Goal: Use online tool/utility: Utilize a website feature to perform a specific function

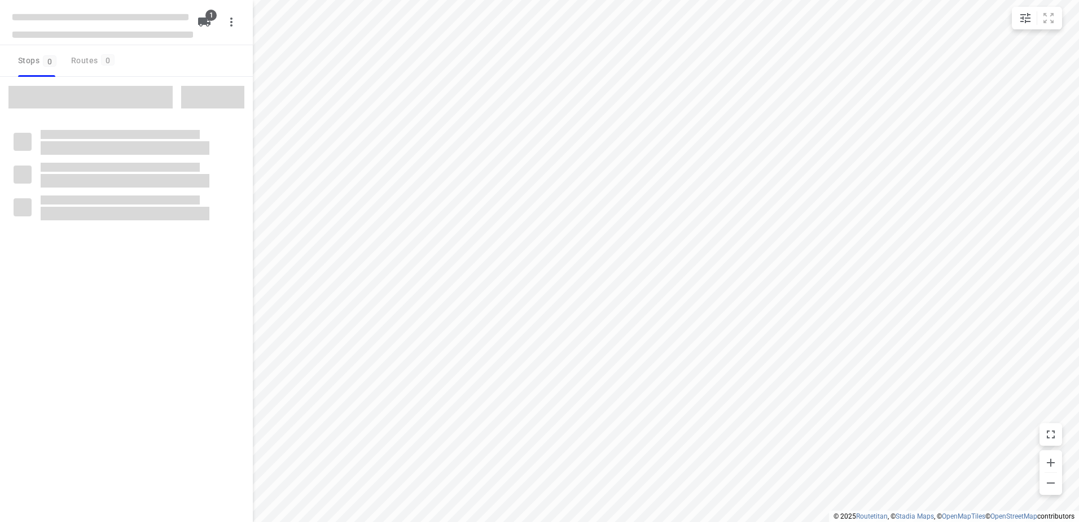
type input "distance"
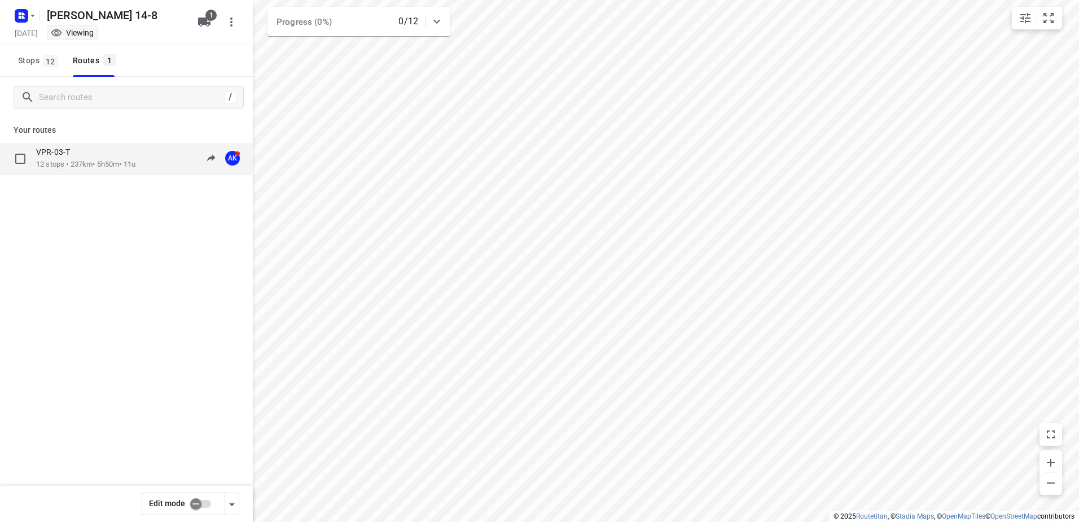
click at [90, 160] on p "12 stops • 237km • 5h50m • 11u" at bounding box center [85, 164] width 99 height 11
click at [89, 158] on div "VPR-03-T" at bounding box center [85, 153] width 99 height 12
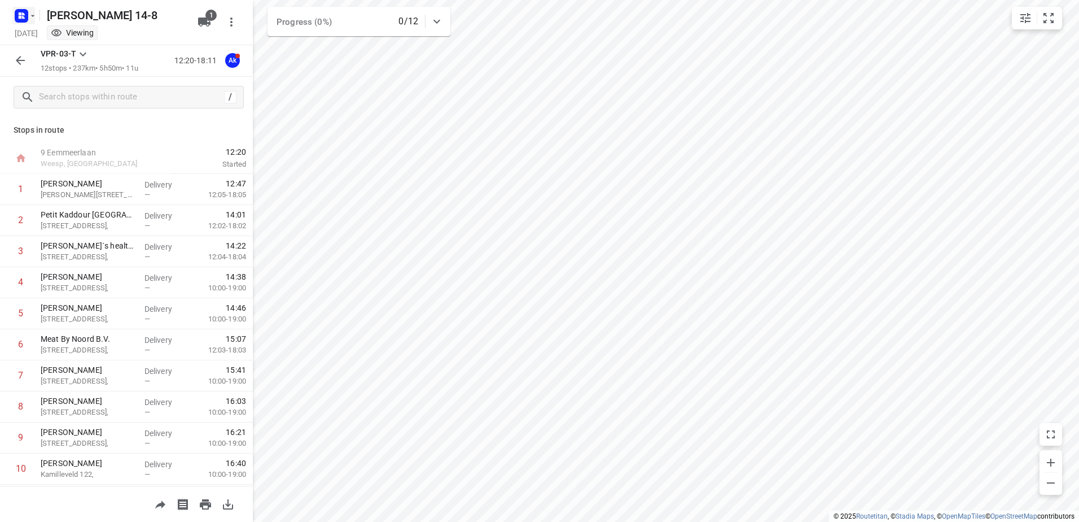
click at [31, 13] on icon "button" at bounding box center [32, 15] width 9 height 9
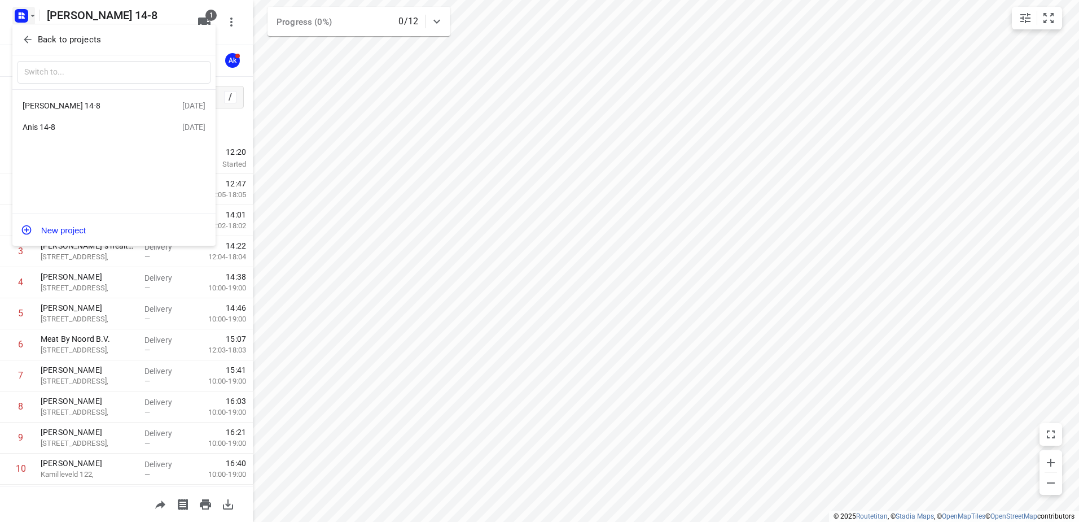
click at [45, 122] on div "Anis 14-8" at bounding box center [103, 127] width 160 height 14
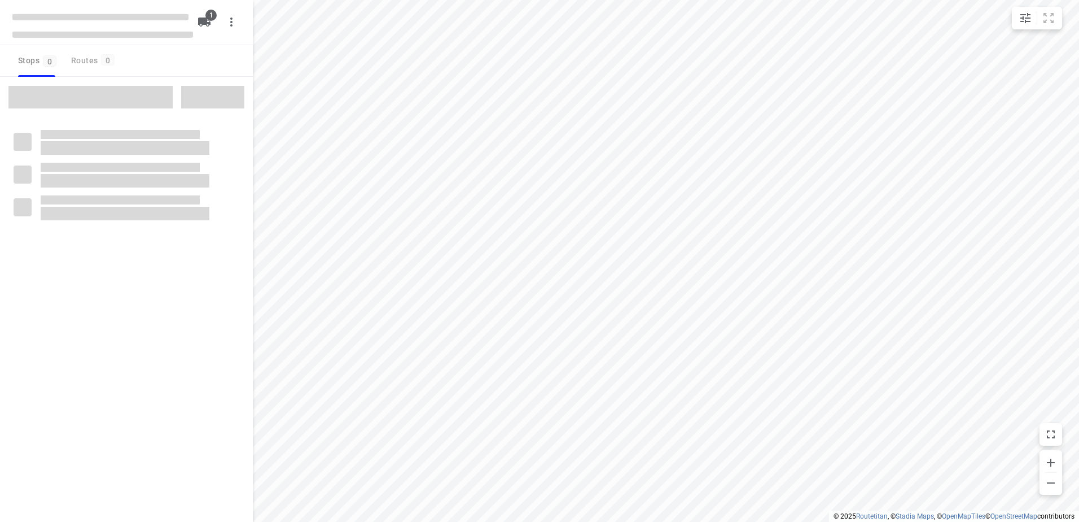
type input "distance"
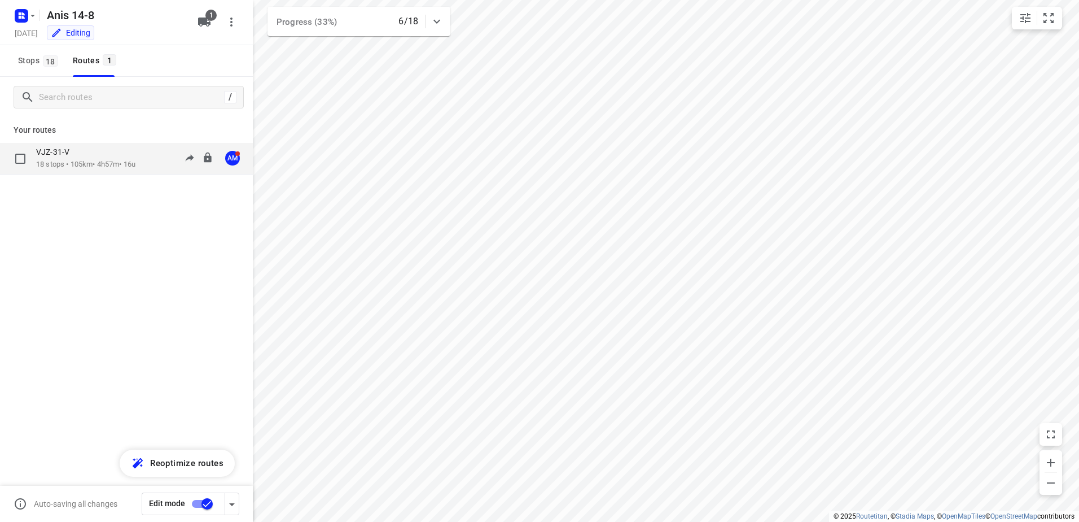
click at [63, 163] on p "18 stops • 105km • 4h57m • 16u" at bounding box center [85, 164] width 99 height 11
